Goal: Task Accomplishment & Management: Use online tool/utility

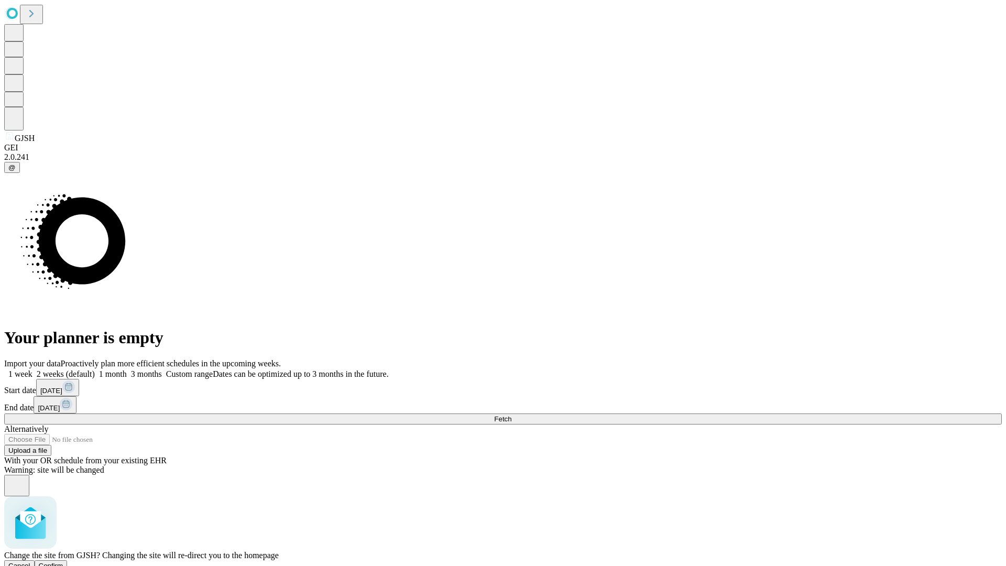
click at [63, 562] on span "Confirm" at bounding box center [51, 566] width 25 height 8
click at [32, 369] on label "1 week" at bounding box center [18, 373] width 28 height 9
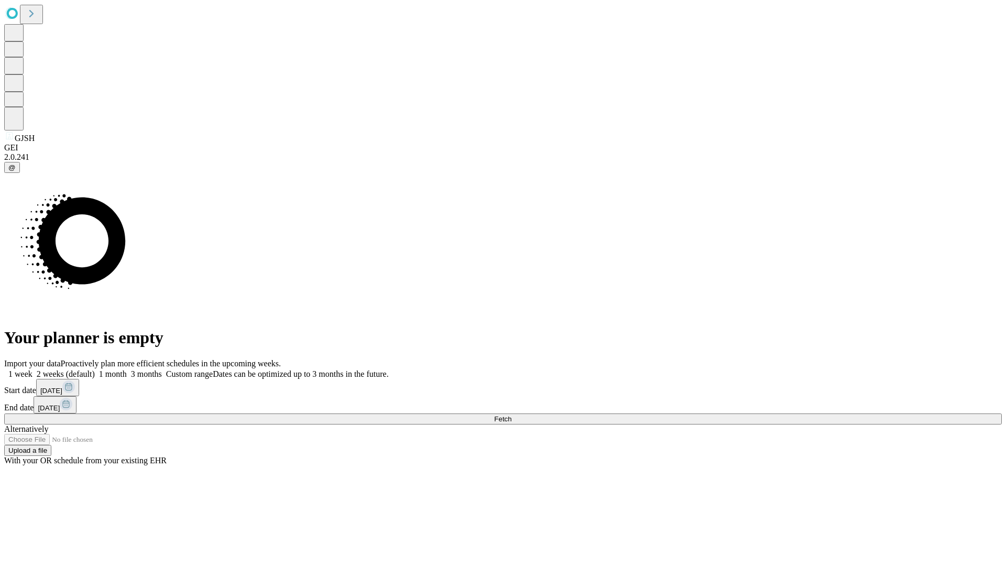
click at [511, 415] on span "Fetch" at bounding box center [502, 419] width 17 height 8
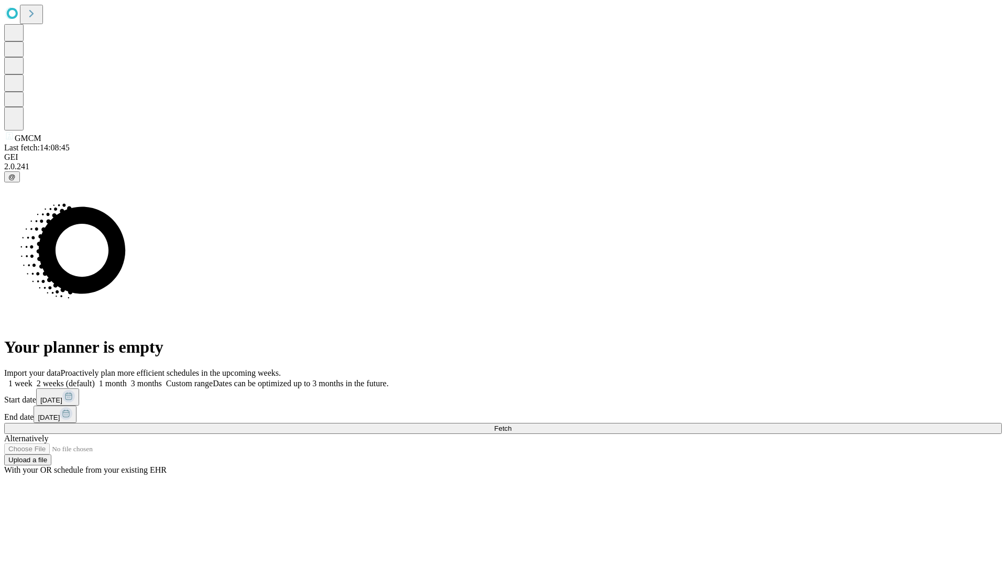
click at [32, 379] on label "1 week" at bounding box center [18, 383] width 28 height 9
click at [511, 424] on span "Fetch" at bounding box center [502, 428] width 17 height 8
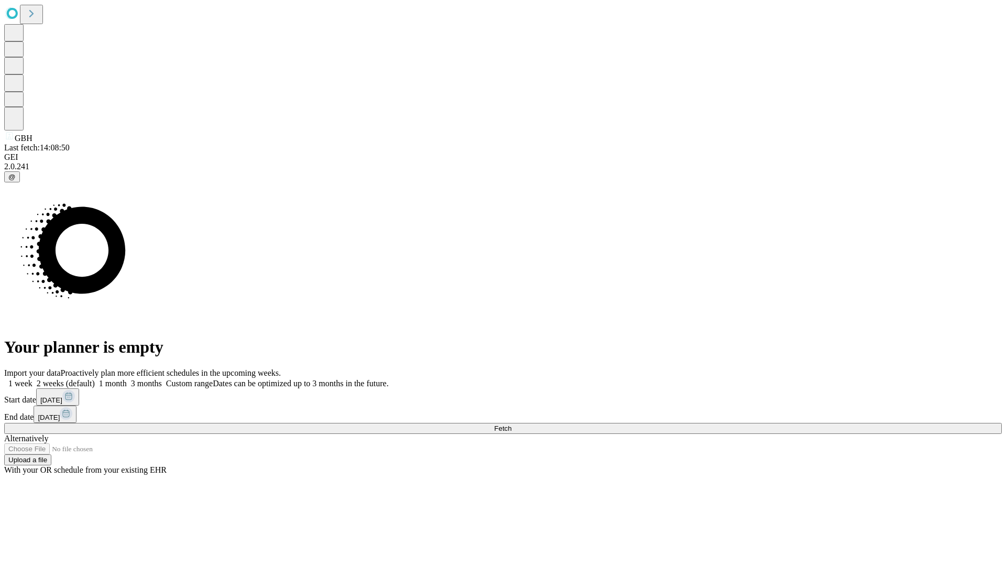
click at [32, 379] on label "1 week" at bounding box center [18, 383] width 28 height 9
click at [511, 424] on span "Fetch" at bounding box center [502, 428] width 17 height 8
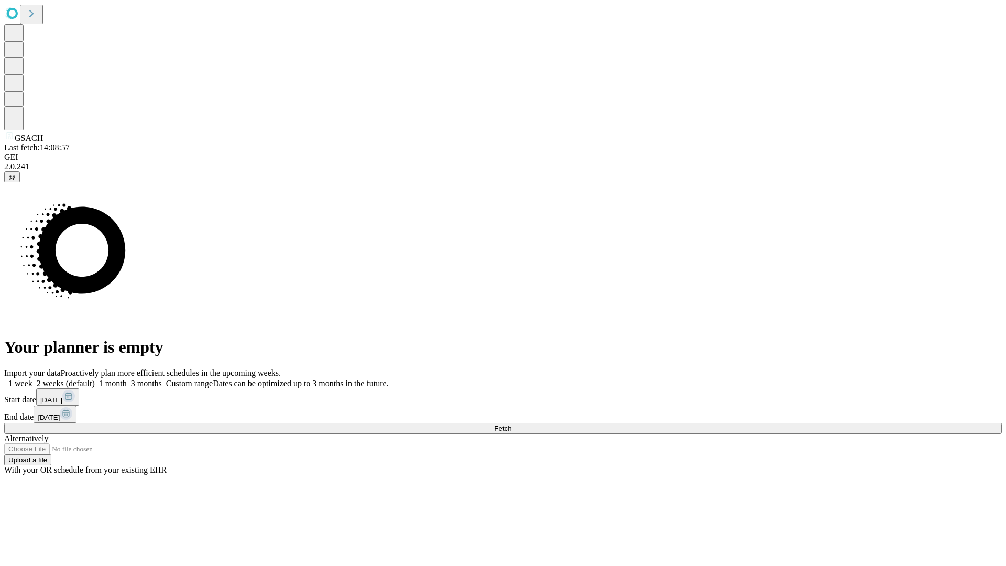
click at [32, 379] on label "1 week" at bounding box center [18, 383] width 28 height 9
click at [511, 424] on span "Fetch" at bounding box center [502, 428] width 17 height 8
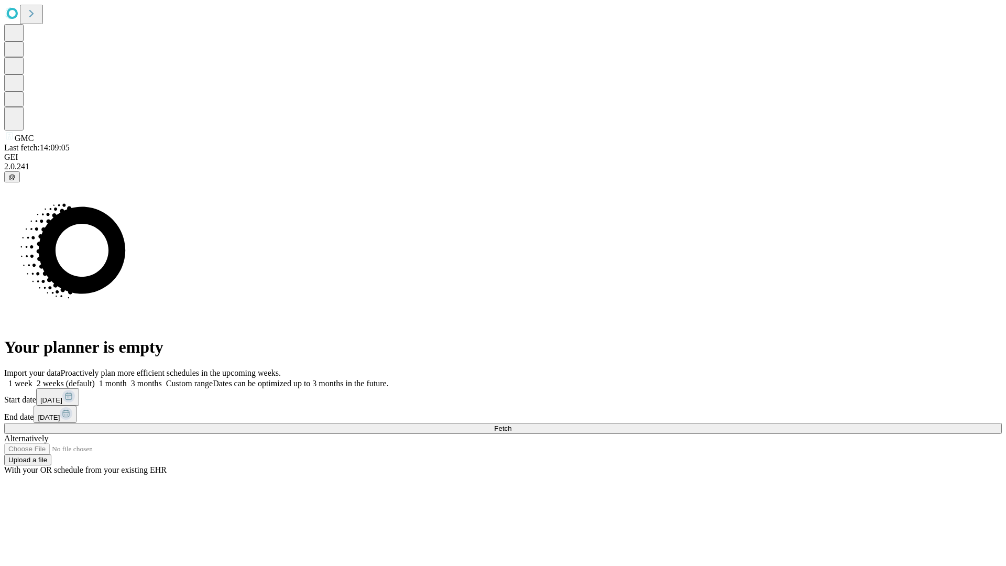
click at [32, 379] on label "1 week" at bounding box center [18, 383] width 28 height 9
click at [511, 424] on span "Fetch" at bounding box center [502, 428] width 17 height 8
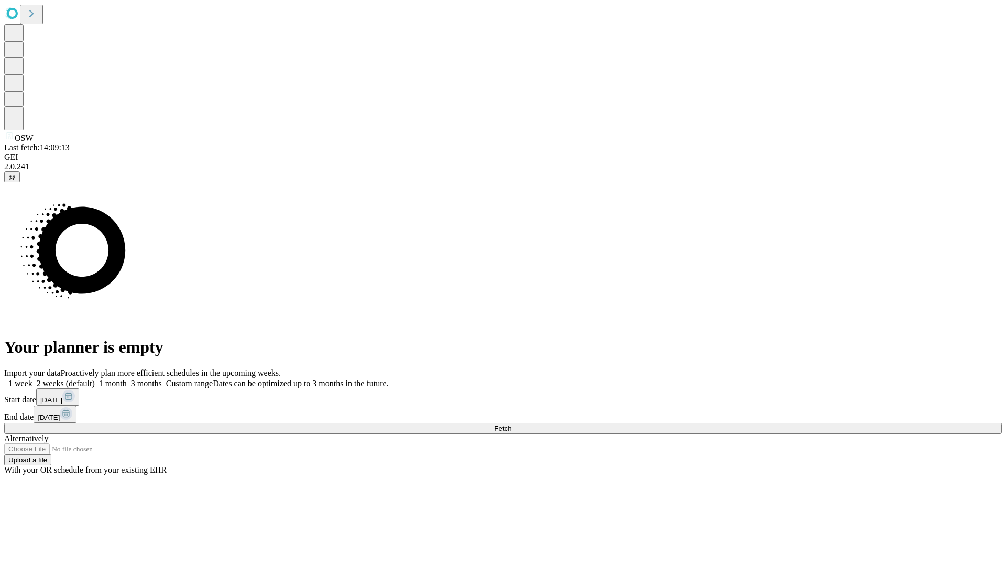
click at [511, 424] on span "Fetch" at bounding box center [502, 428] width 17 height 8
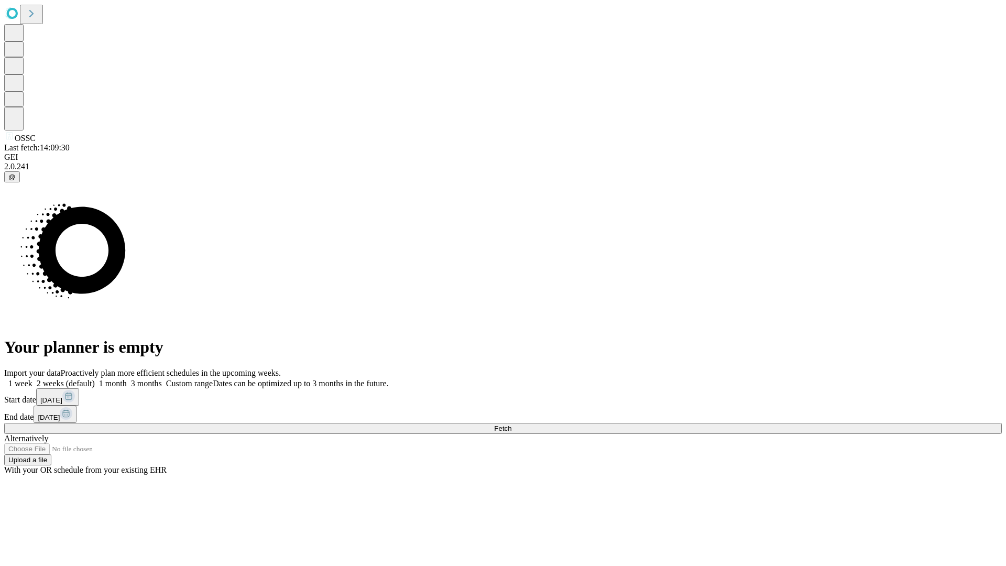
click at [32, 379] on label "1 week" at bounding box center [18, 383] width 28 height 9
click at [511, 424] on span "Fetch" at bounding box center [502, 428] width 17 height 8
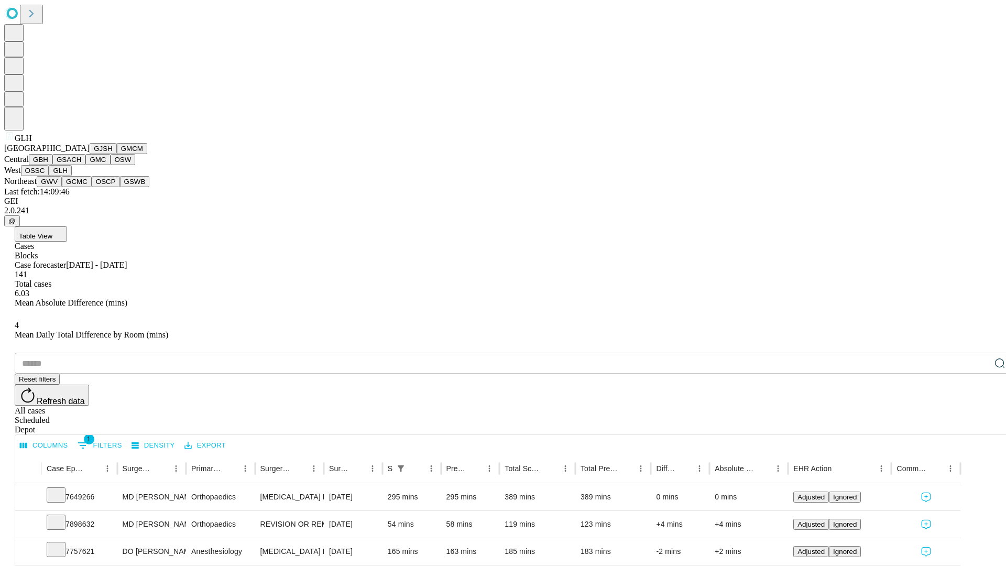
click at [62, 187] on button "GWV" at bounding box center [49, 181] width 25 height 11
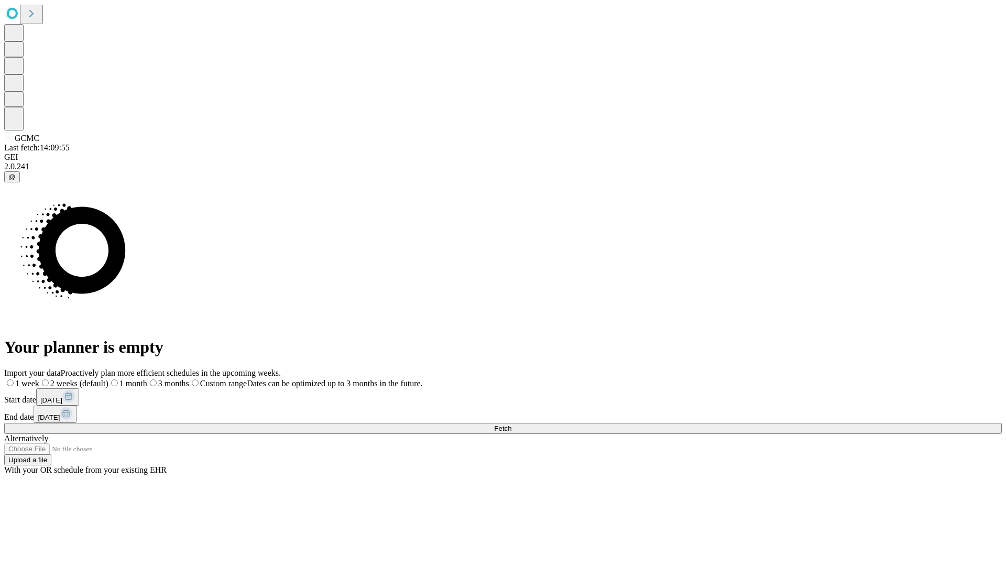
click at [39, 379] on label "1 week" at bounding box center [21, 383] width 35 height 9
click at [511, 424] on span "Fetch" at bounding box center [502, 428] width 17 height 8
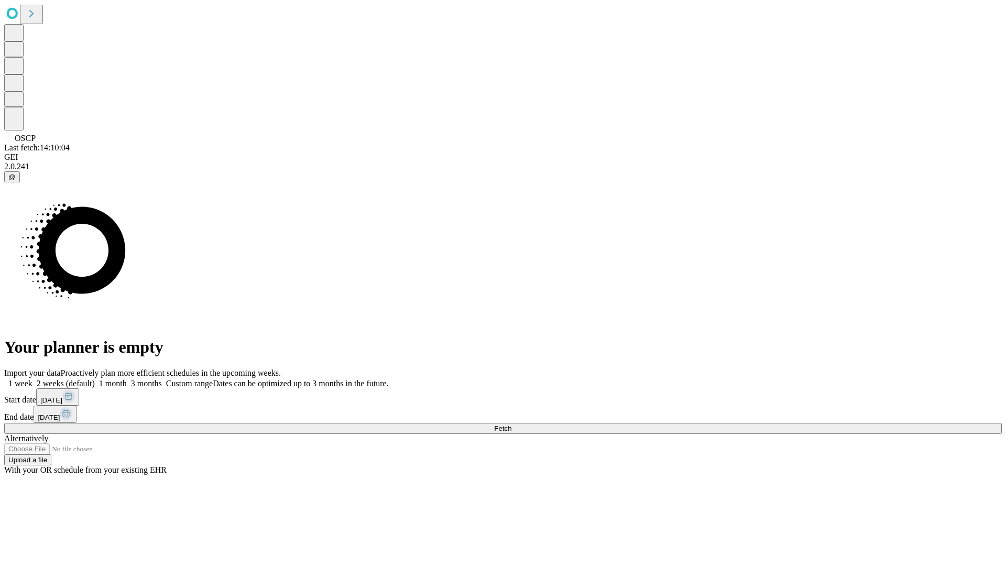
click at [32, 379] on label "1 week" at bounding box center [18, 383] width 28 height 9
click at [511, 424] on span "Fetch" at bounding box center [502, 428] width 17 height 8
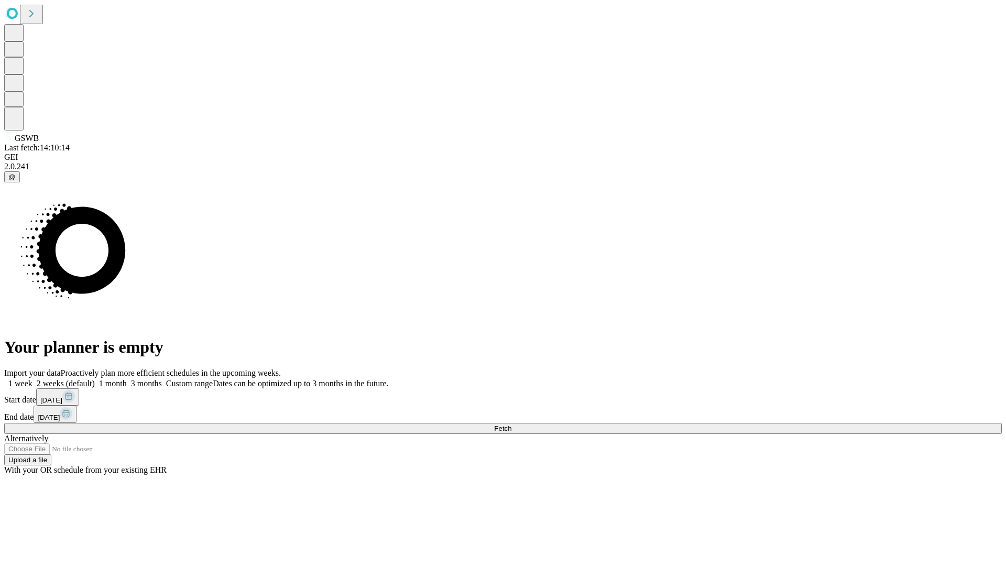
click at [32, 379] on label "1 week" at bounding box center [18, 383] width 28 height 9
click at [511, 424] on span "Fetch" at bounding box center [502, 428] width 17 height 8
